Goal: Go to known website: Access a specific website the user already knows

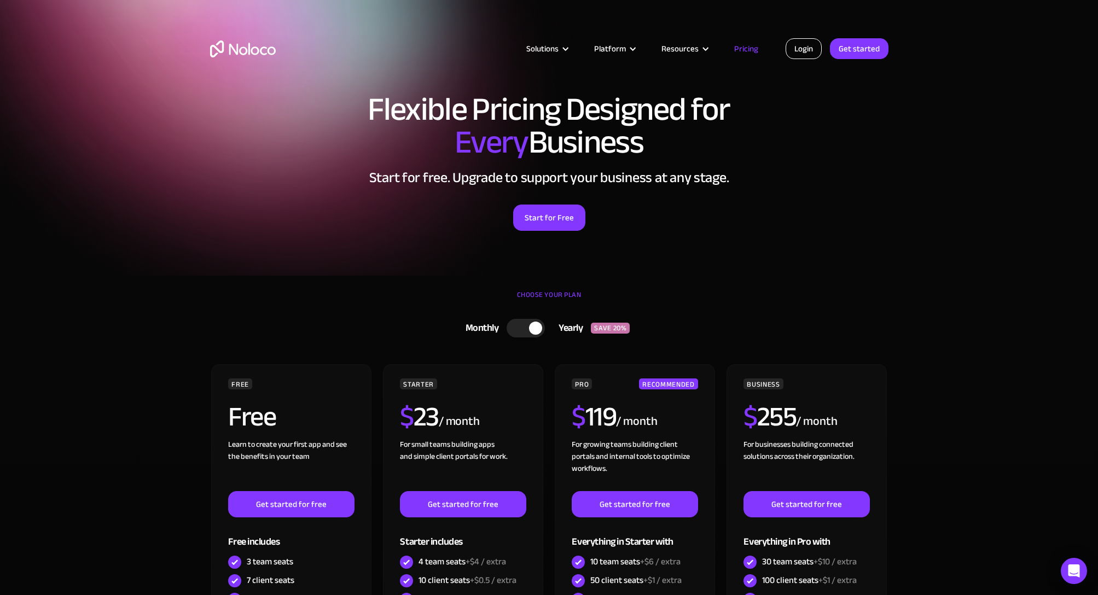
click at [791, 49] on link "Login" at bounding box center [803, 48] width 36 height 21
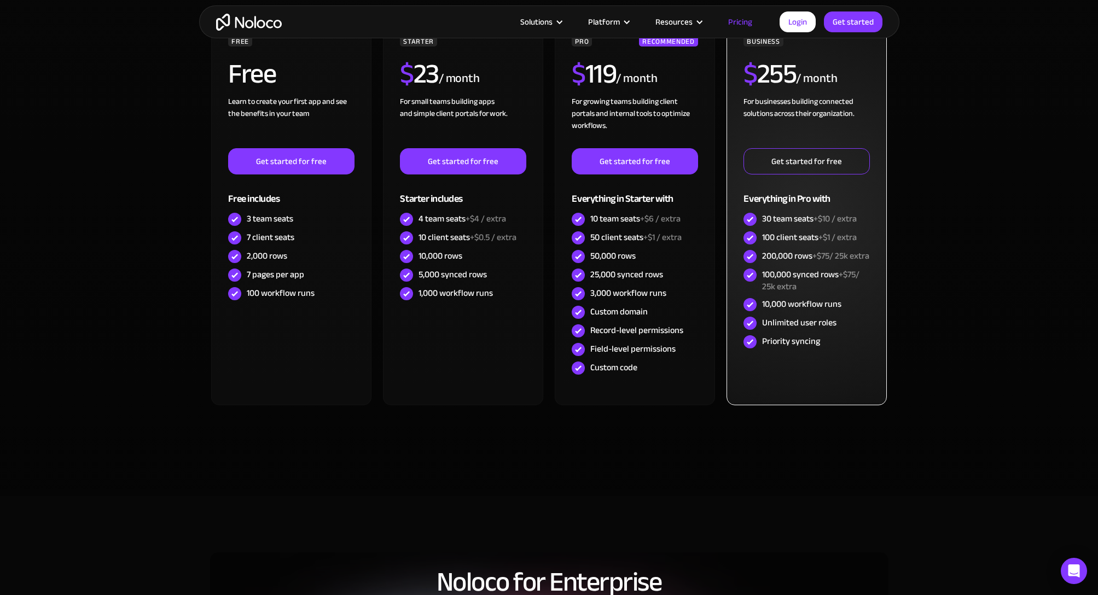
scroll to position [344, 0]
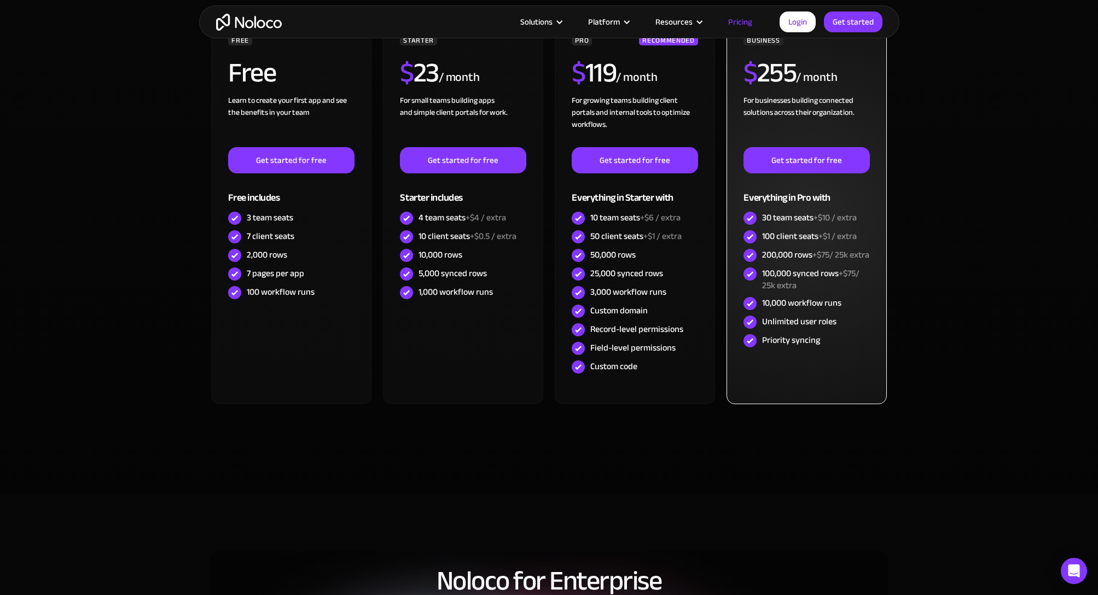
drag, startPoint x: 766, startPoint y: 236, endPoint x: 859, endPoint y: 236, distance: 92.4
click at [859, 236] on div "100 client seats +$1 / extra" at bounding box center [806, 237] width 126 height 19
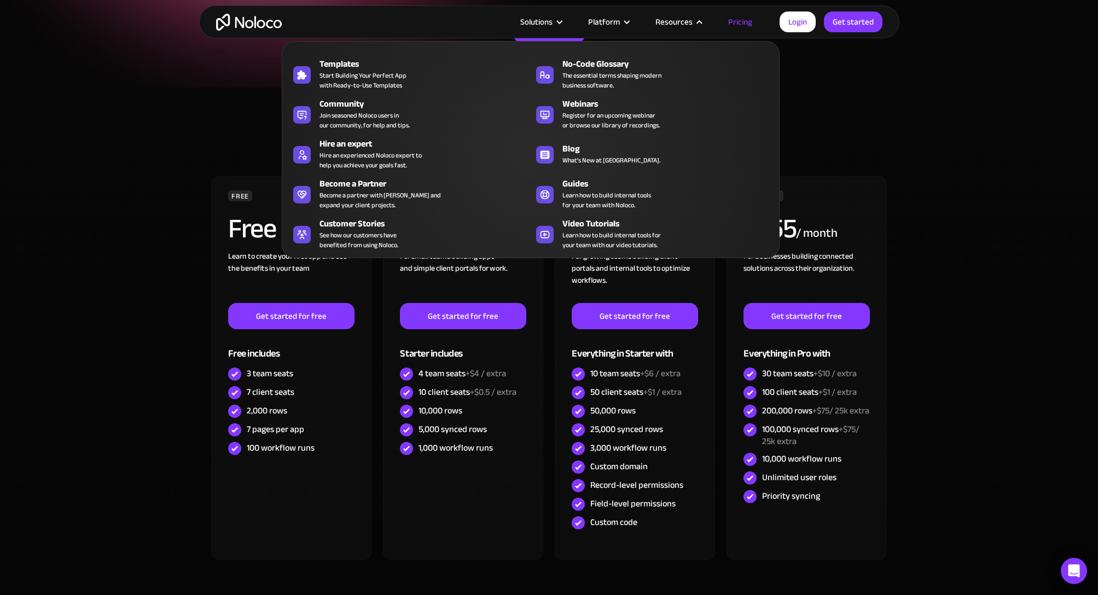
scroll to position [187, 0]
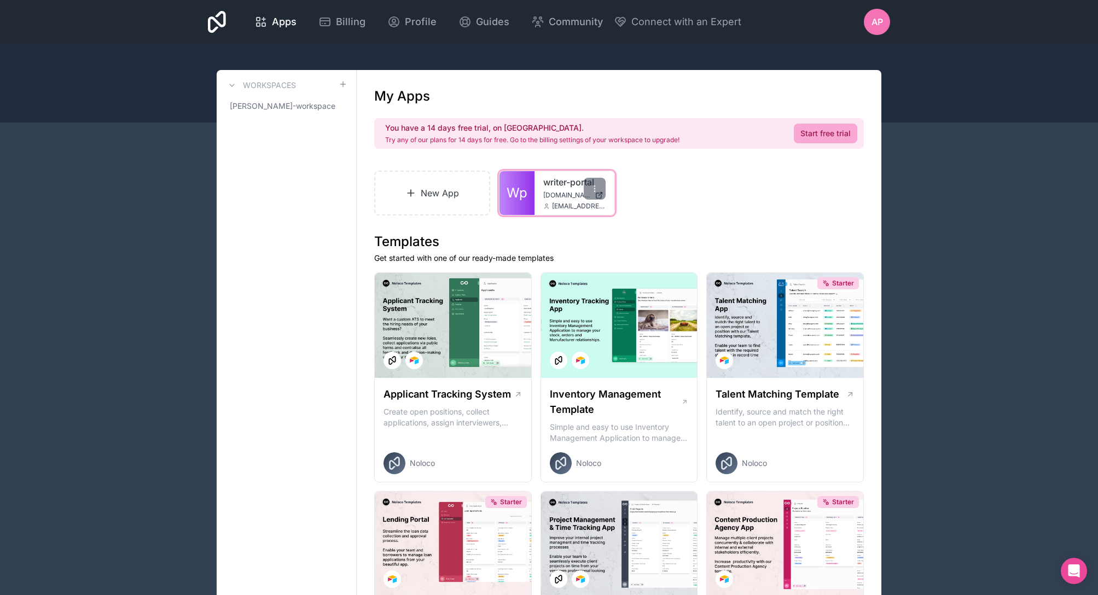
click at [512, 196] on span "Wp" at bounding box center [517, 193] width 21 height 18
